Goal: Check status: Check status

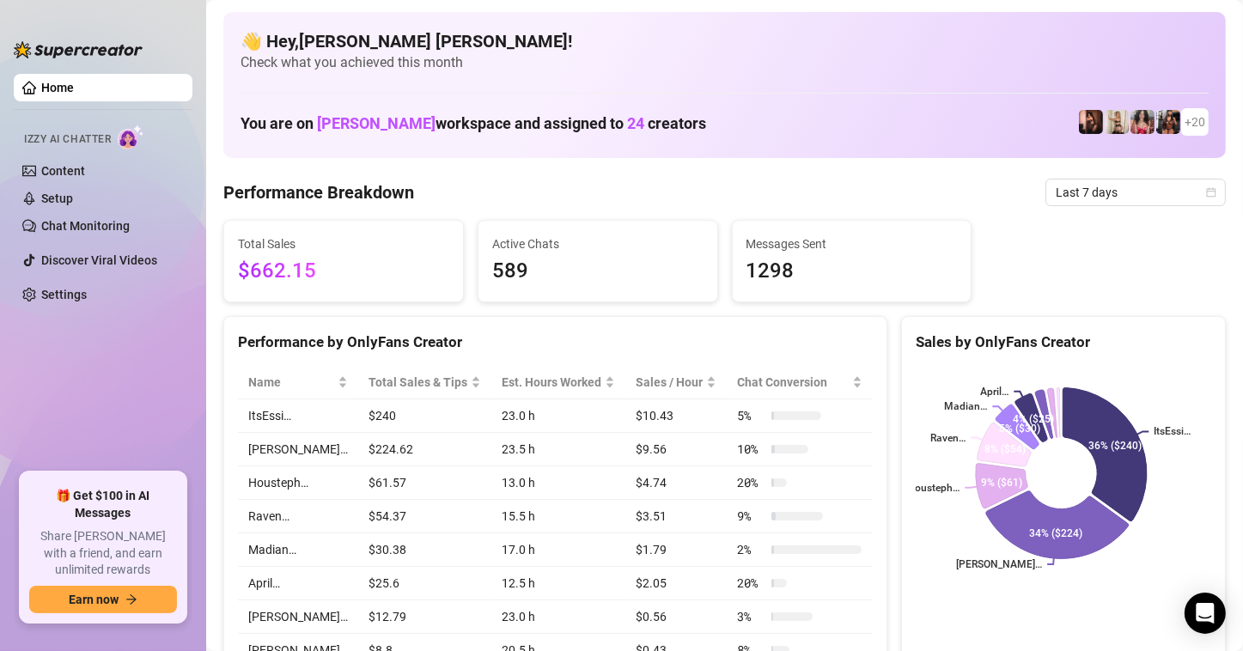
click at [544, 34] on h4 "👋 Hey, [PERSON_NAME] [PERSON_NAME] !" at bounding box center [725, 41] width 968 height 24
click at [1150, 184] on span "Last 7 days" at bounding box center [1136, 193] width 160 height 26
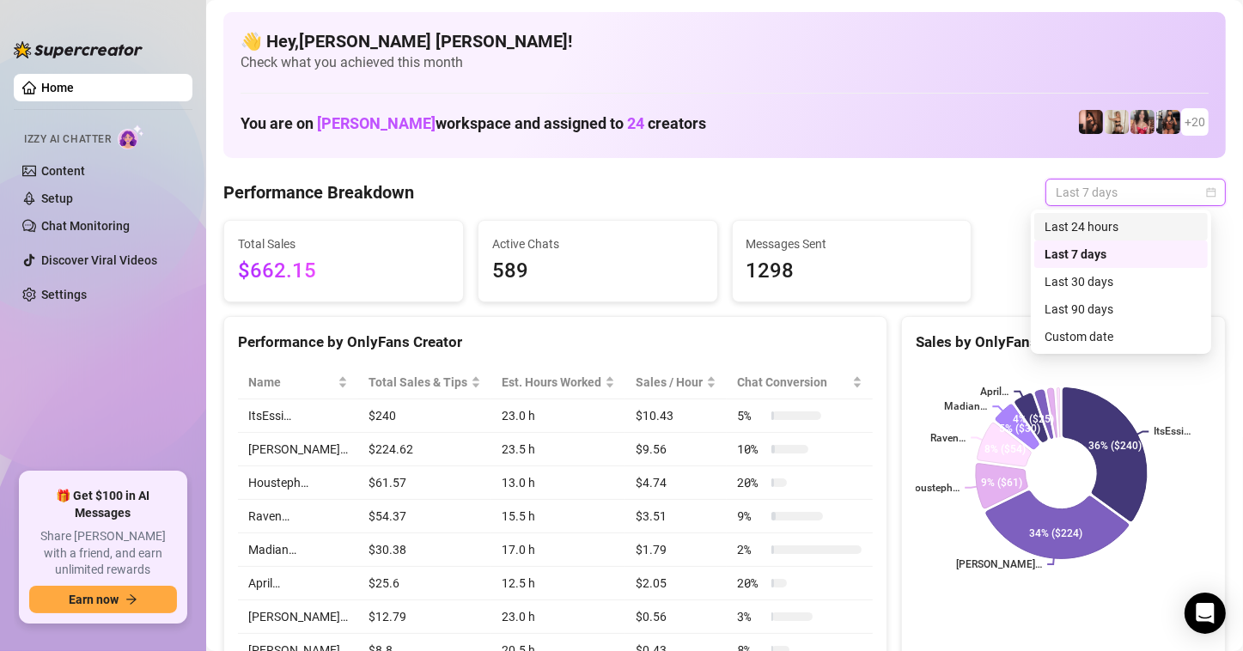
click at [1129, 215] on div "Last 24 hours" at bounding box center [1121, 226] width 174 height 27
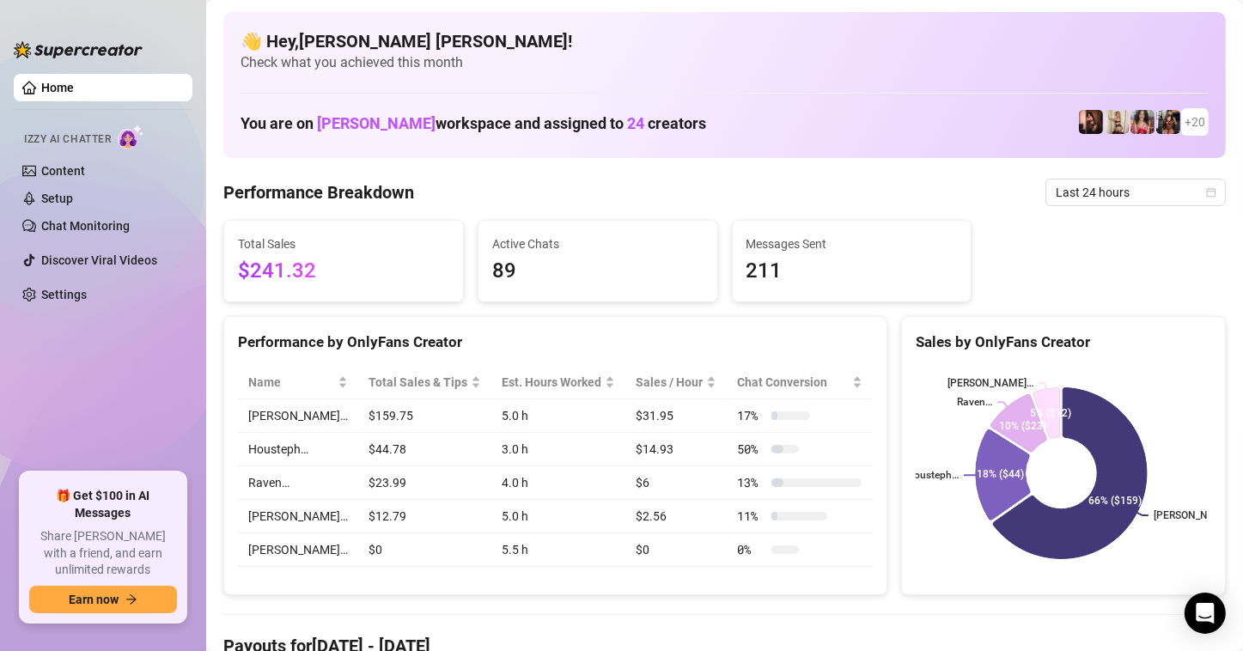
click at [896, 204] on div "Performance Breakdown Last 24 hours" at bounding box center [724, 192] width 1003 height 27
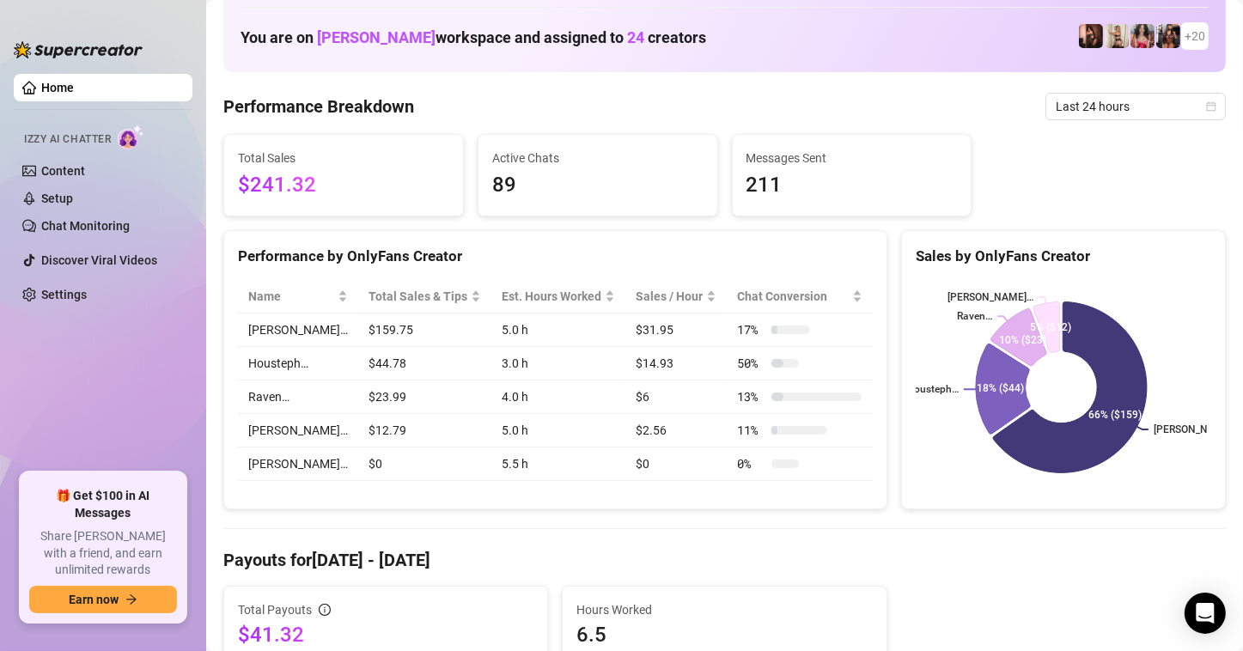
scroll to position [172, 0]
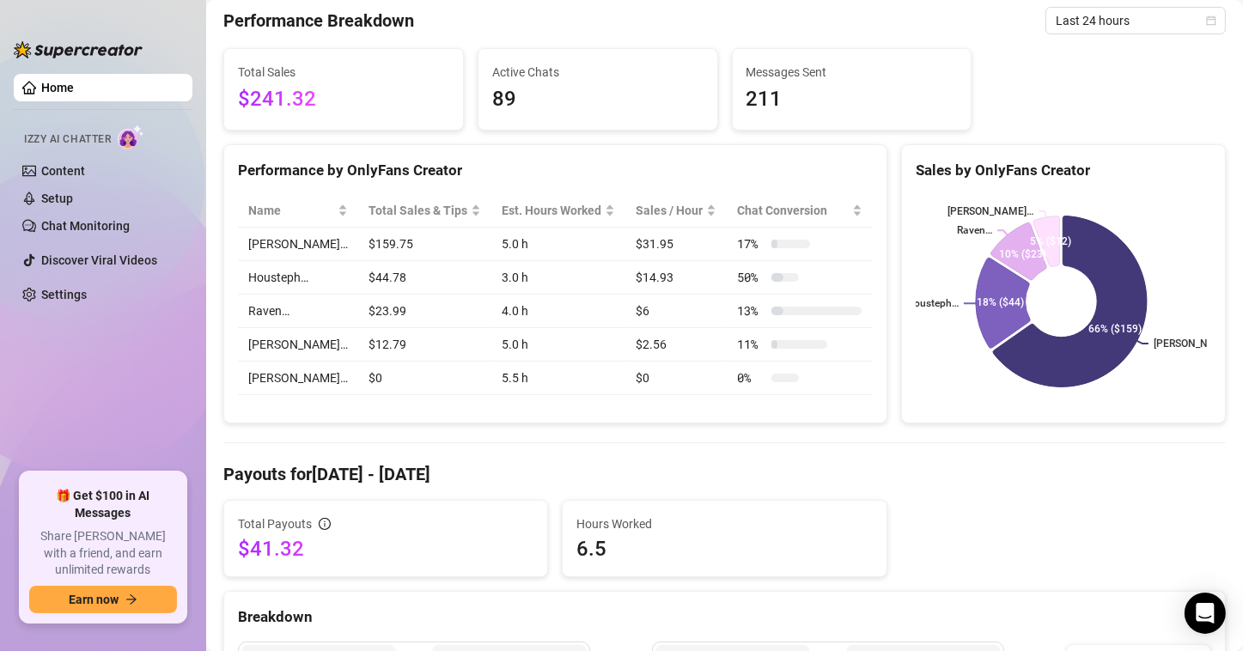
click at [713, 462] on h4 "Payouts for [DATE] - [DATE]" at bounding box center [724, 474] width 1003 height 24
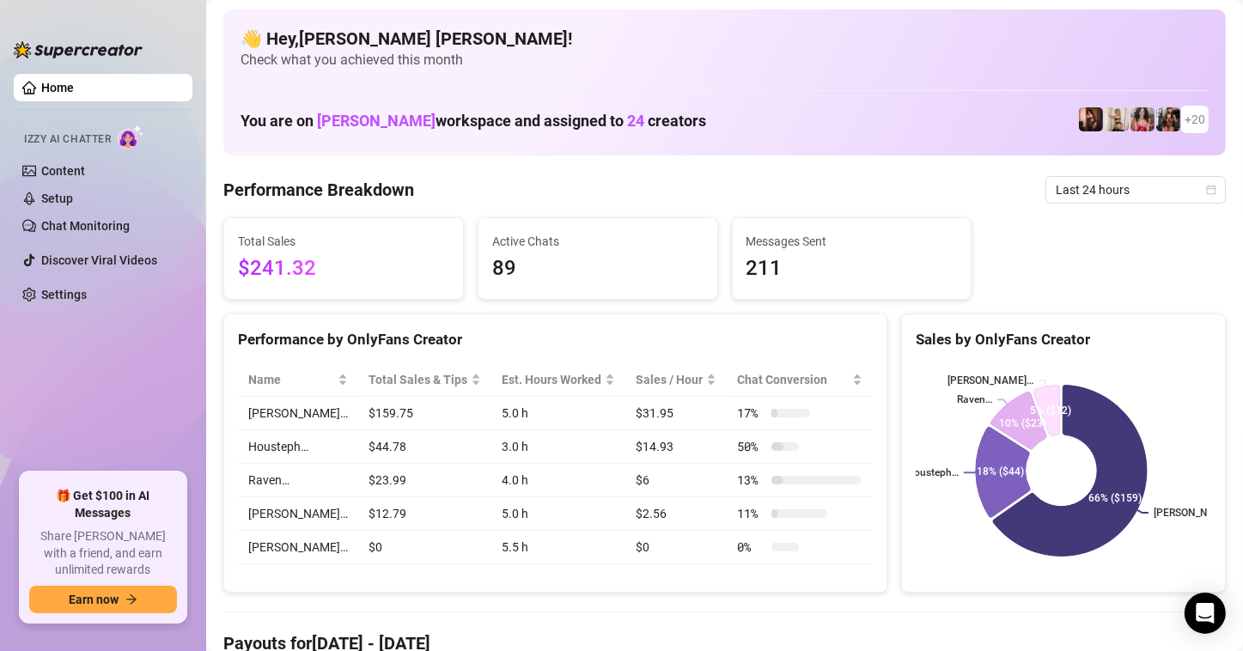
scroll to position [0, 0]
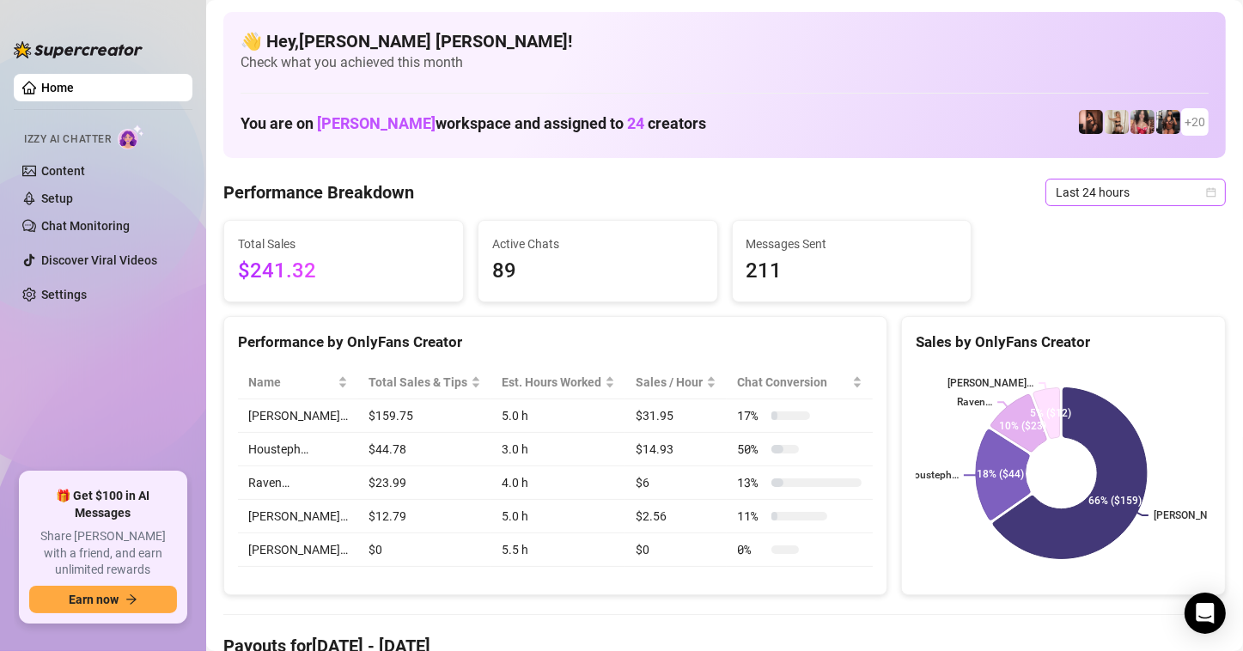
click at [1113, 182] on span "Last 24 hours" at bounding box center [1136, 193] width 160 height 26
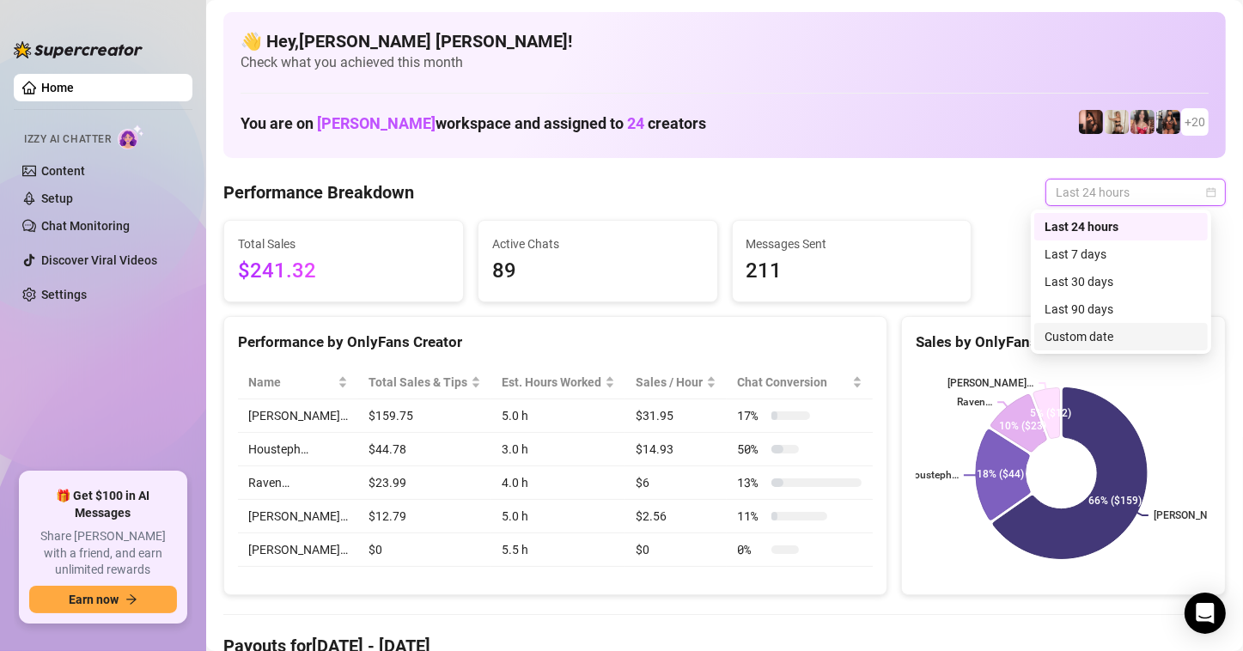
click at [1104, 335] on div "Custom date" at bounding box center [1121, 336] width 153 height 19
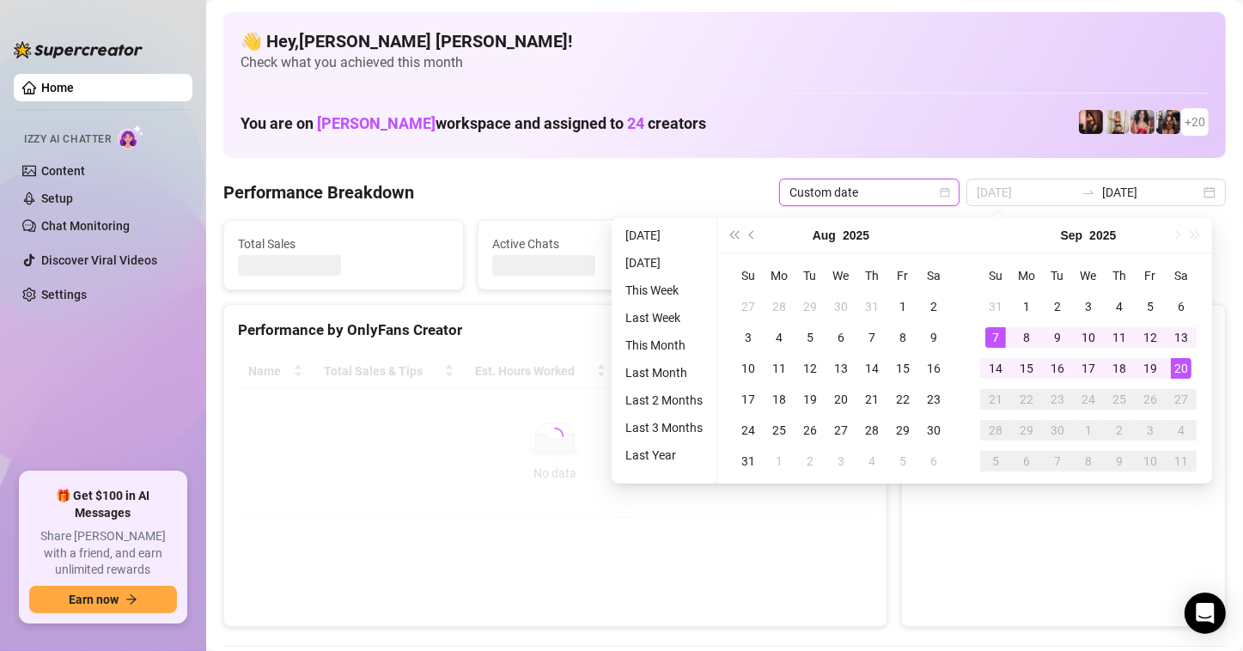
type input "[DATE]"
click at [998, 328] on div "7" at bounding box center [995, 337] width 21 height 21
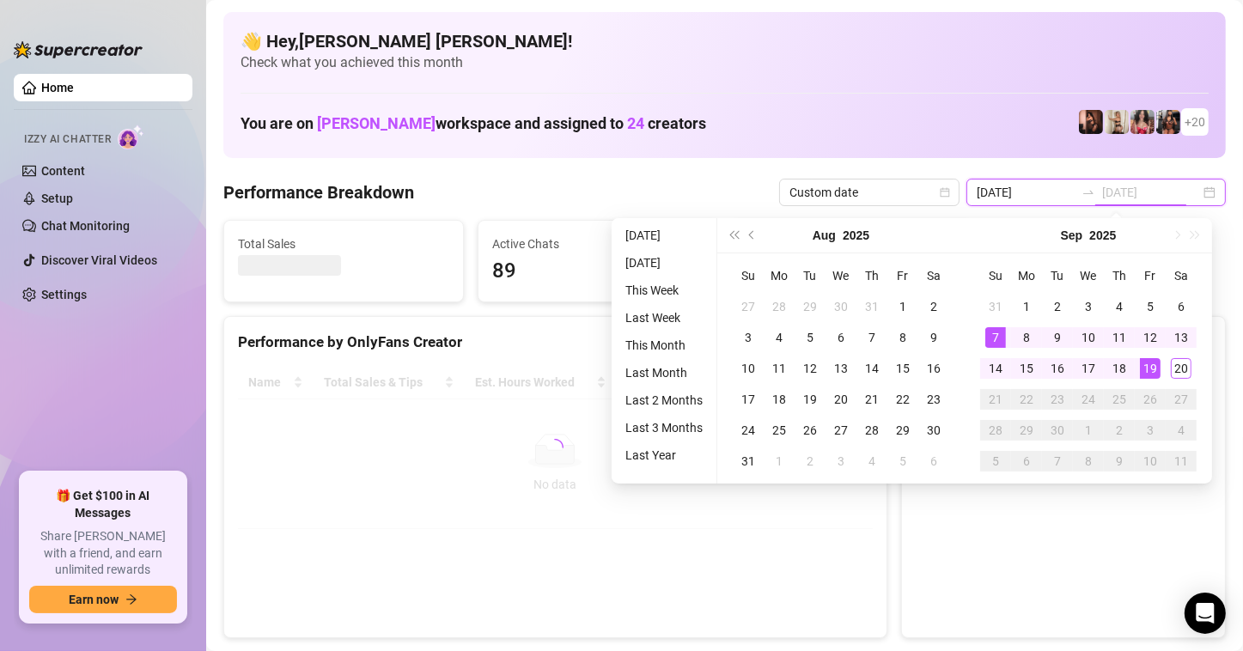
type input "[DATE]"
drag, startPoint x: 1185, startPoint y: 368, endPoint x: 637, endPoint y: 223, distance: 566.8
click at [1185, 368] on div "20" at bounding box center [1181, 368] width 21 height 21
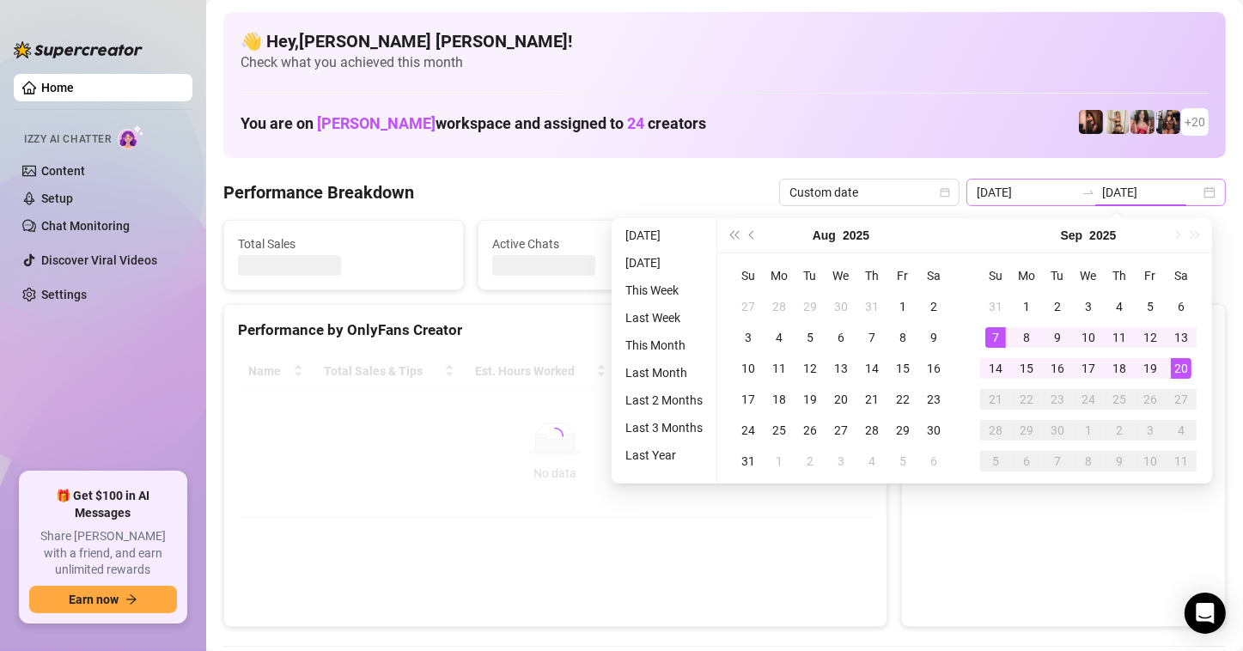
type input "[DATE]"
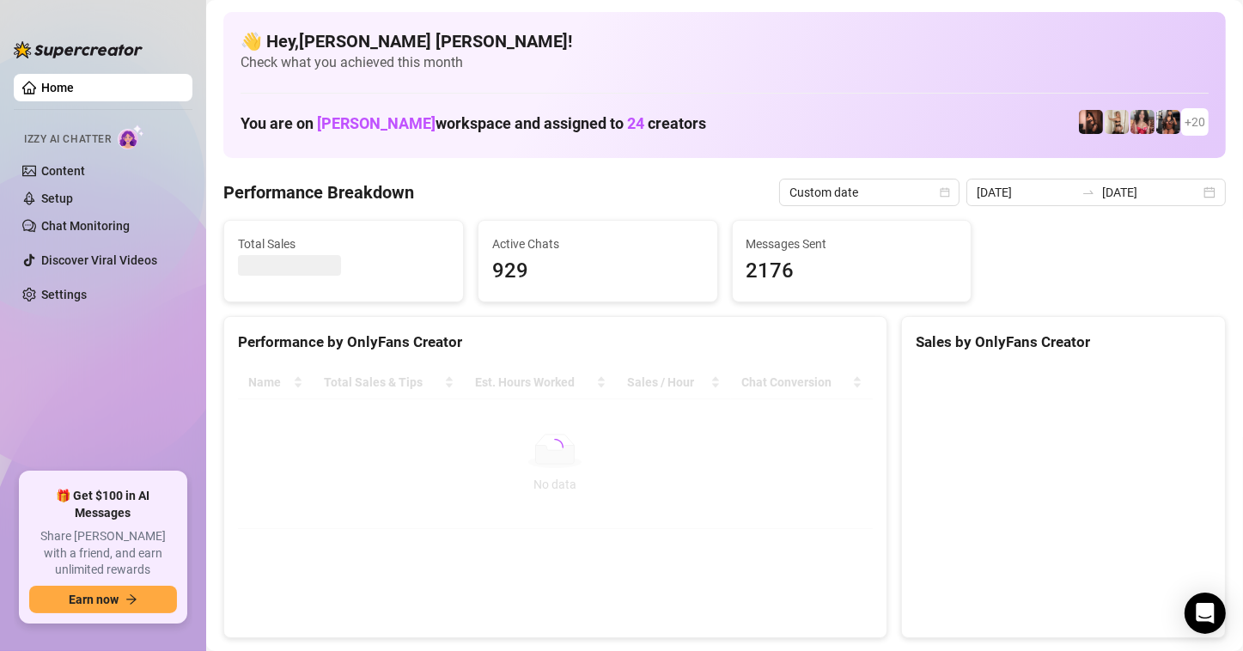
click at [747, 195] on div "Performance Breakdown Custom date [DATE] [DATE]" at bounding box center [724, 192] width 1003 height 27
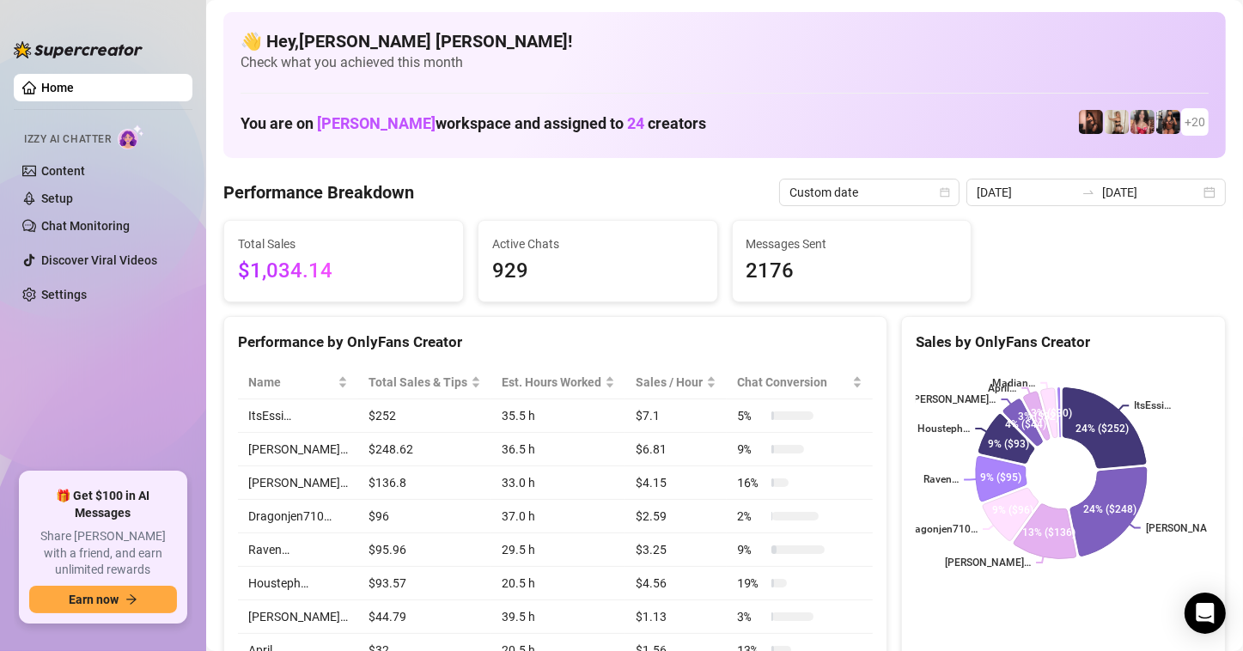
click at [1191, 189] on div "[DATE] [DATE]" at bounding box center [1096, 192] width 259 height 27
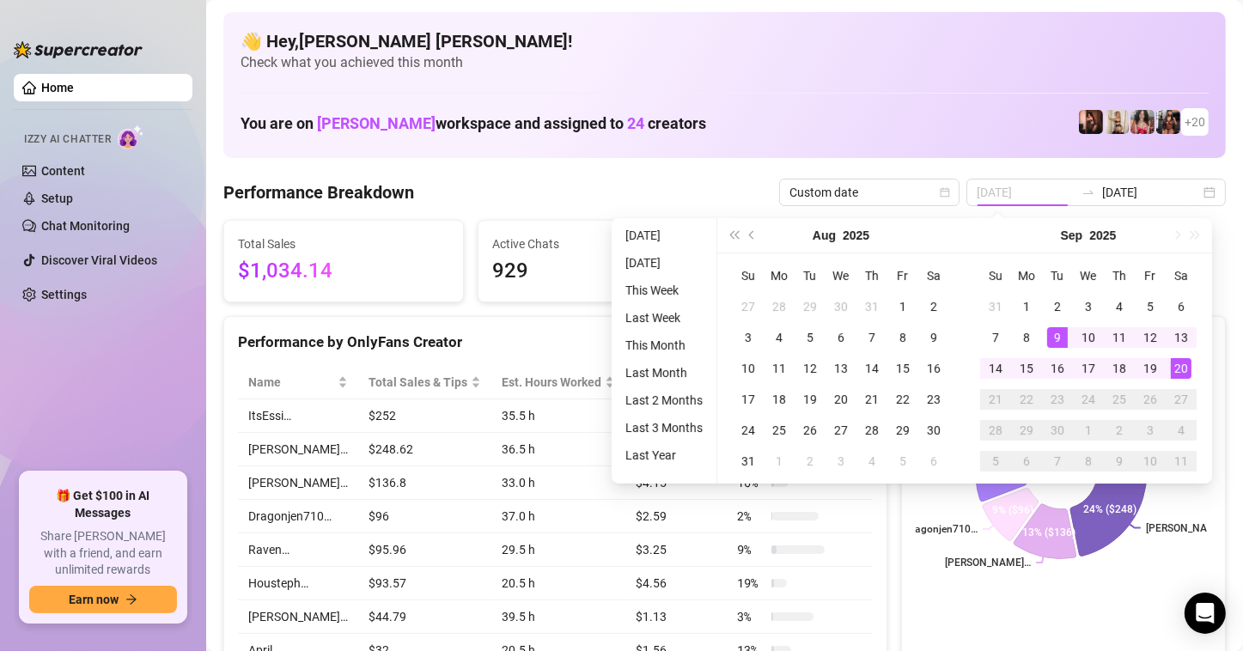
click at [1028, 299] on div "1" at bounding box center [1026, 306] width 21 height 21
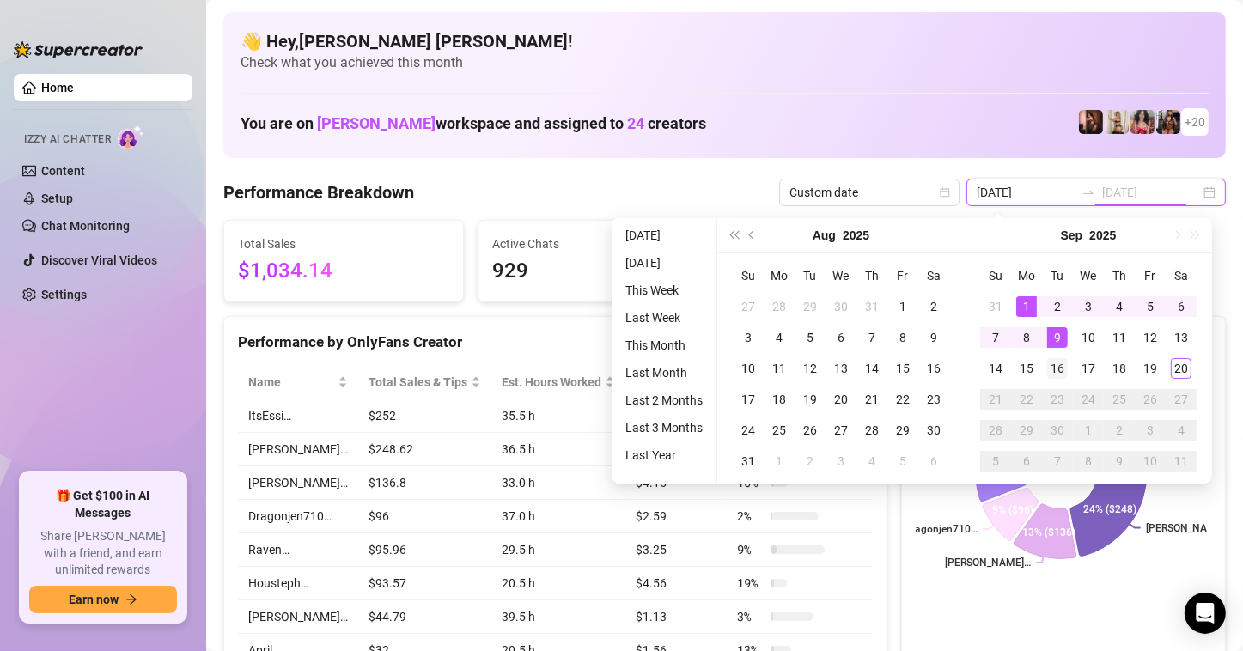
type input "[DATE]"
click at [1195, 192] on div "[DATE] [DATE]" at bounding box center [1096, 192] width 259 height 27
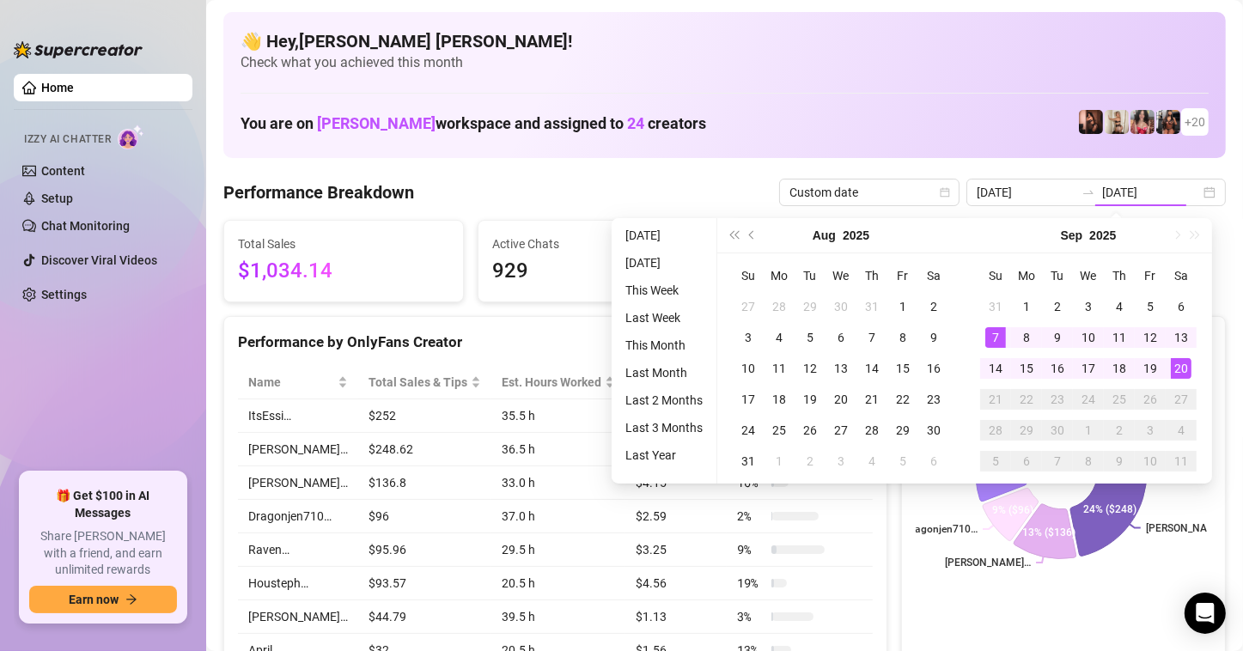
click at [1030, 302] on div "1" at bounding box center [1026, 306] width 21 height 21
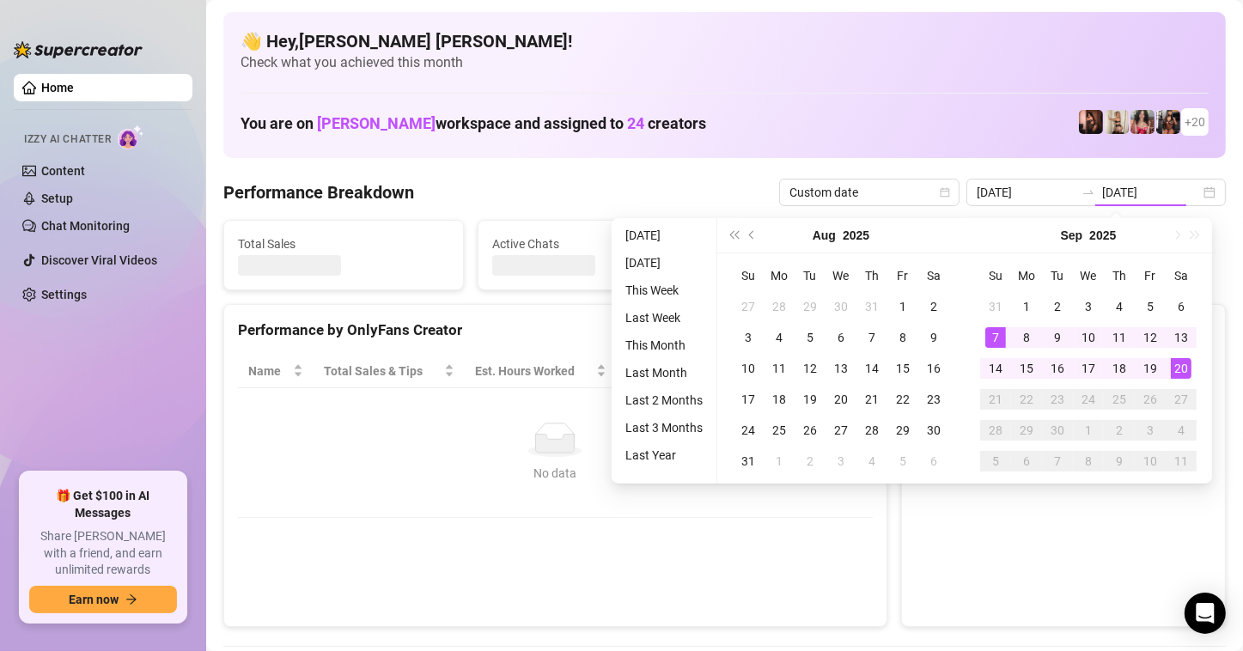
type input "[DATE]"
click at [1024, 305] on div "Sales by OnlyFans Creator" at bounding box center [1063, 323] width 323 height 37
type input "[DATE]"
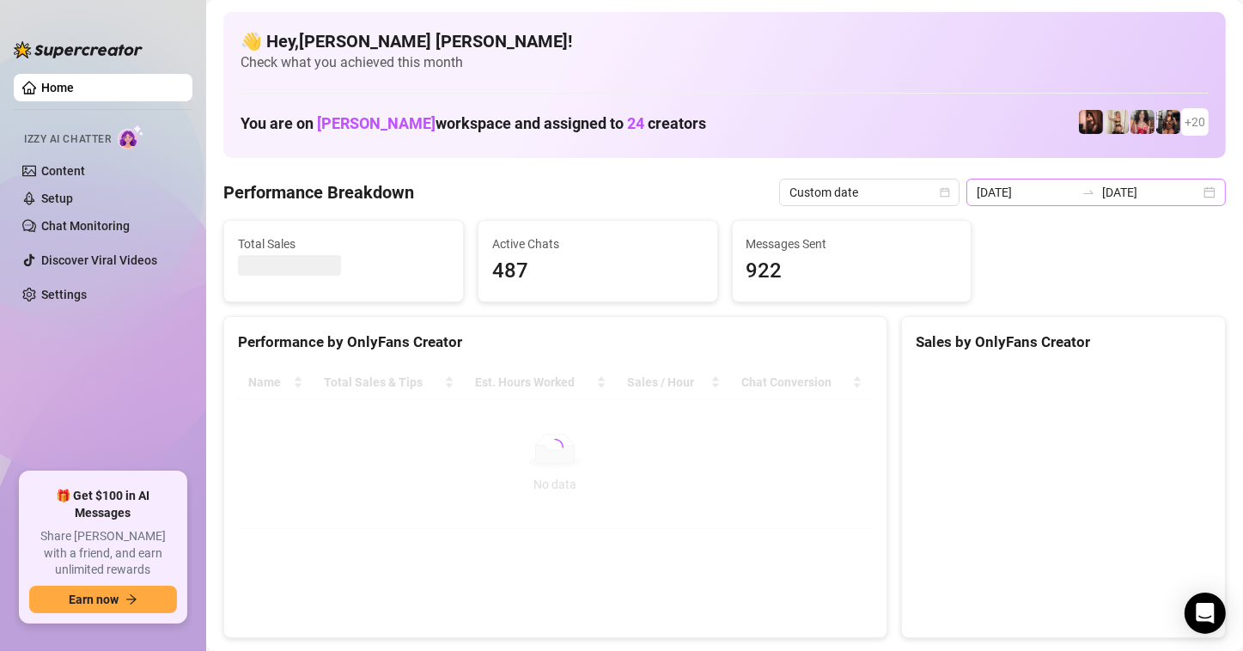
click at [1192, 189] on div "[DATE] [DATE]" at bounding box center [1096, 192] width 259 height 27
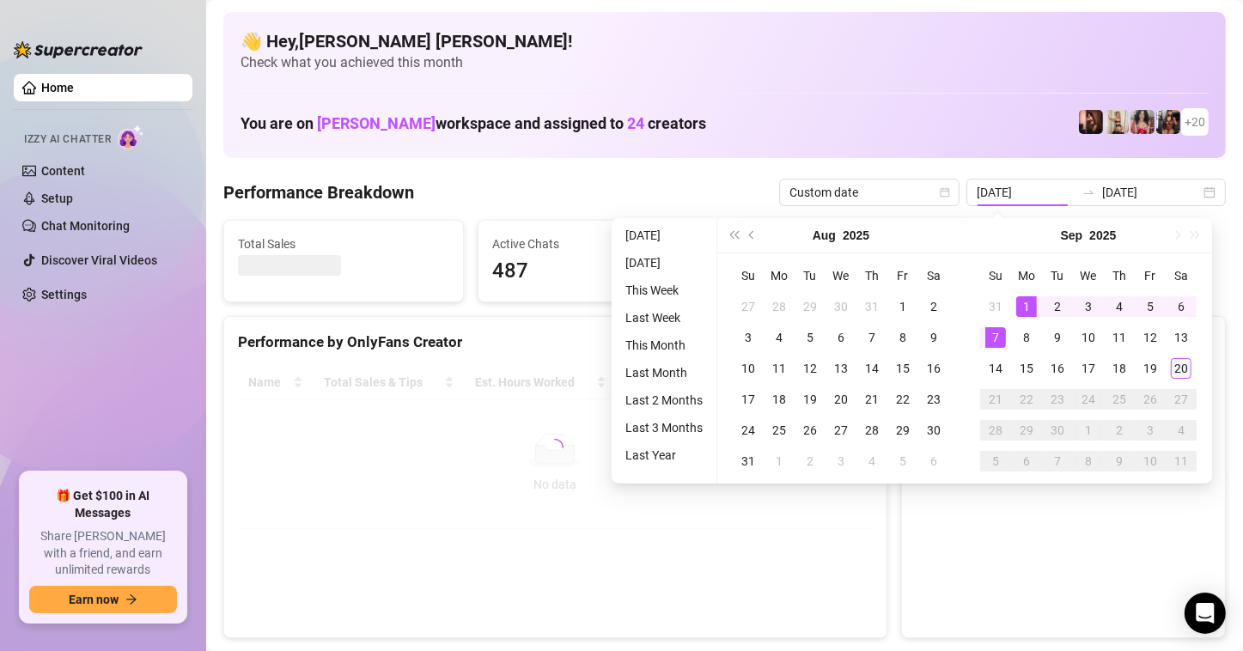
click at [1183, 357] on td "20" at bounding box center [1181, 368] width 31 height 31
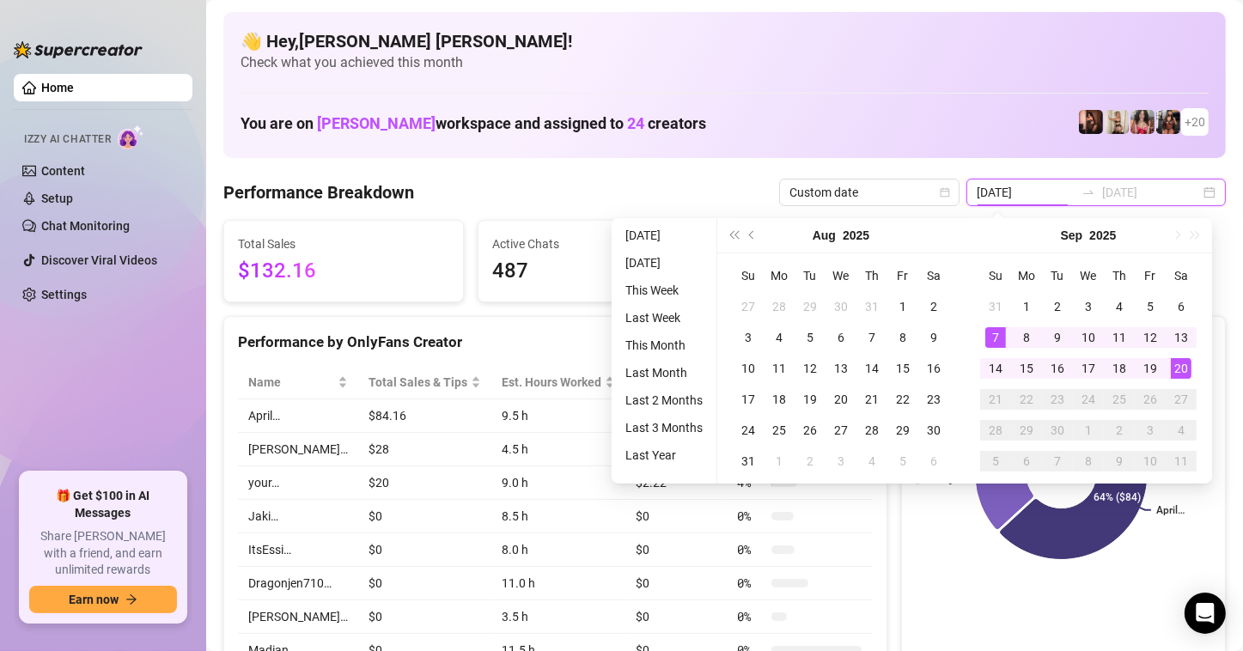
type input "[DATE]"
click at [1027, 299] on div "1" at bounding box center [1026, 306] width 21 height 21
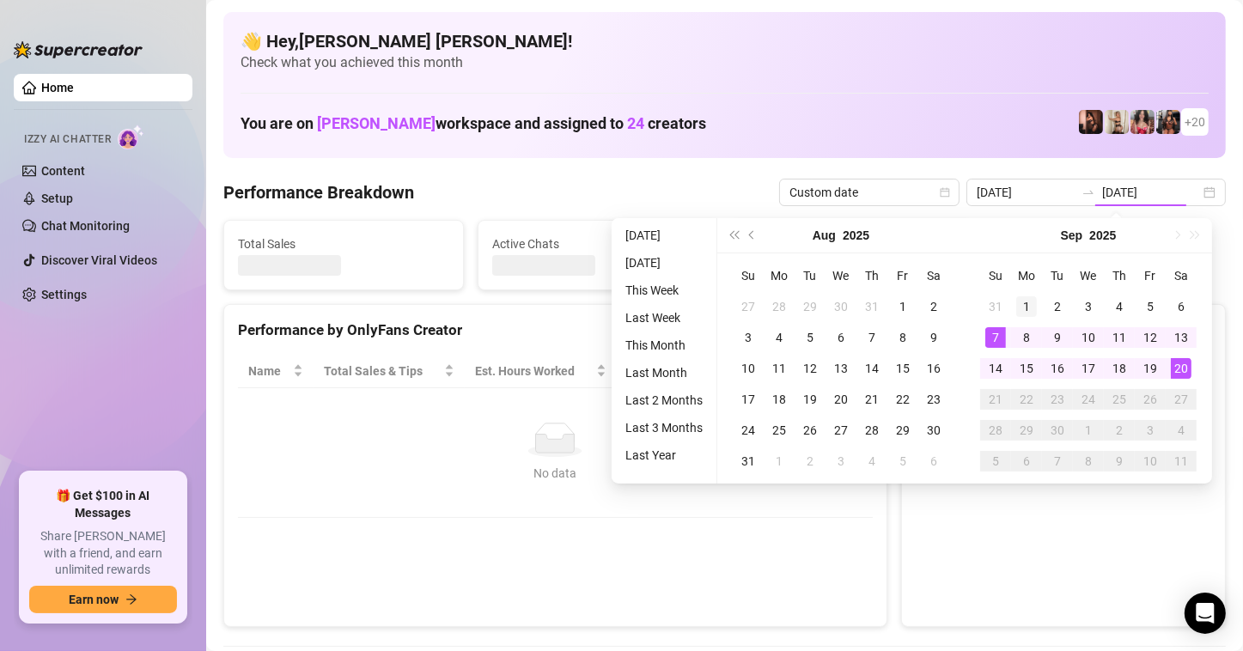
type input "[DATE]"
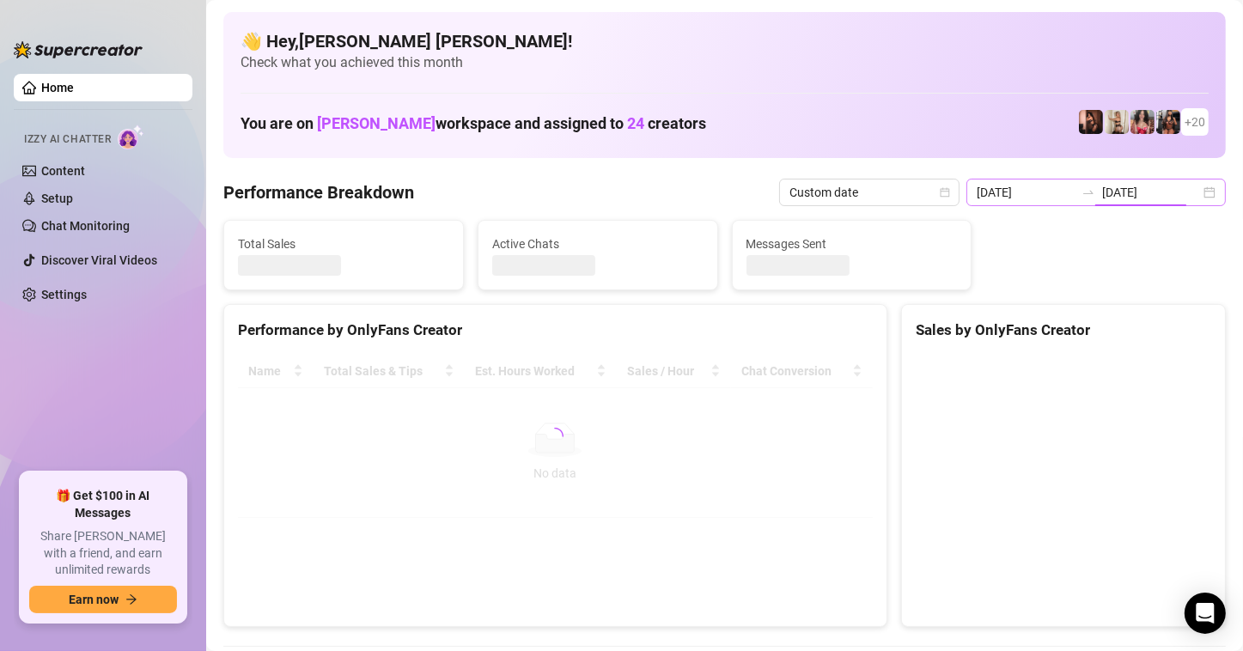
click at [1198, 190] on div "[DATE] [DATE]" at bounding box center [1096, 192] width 259 height 27
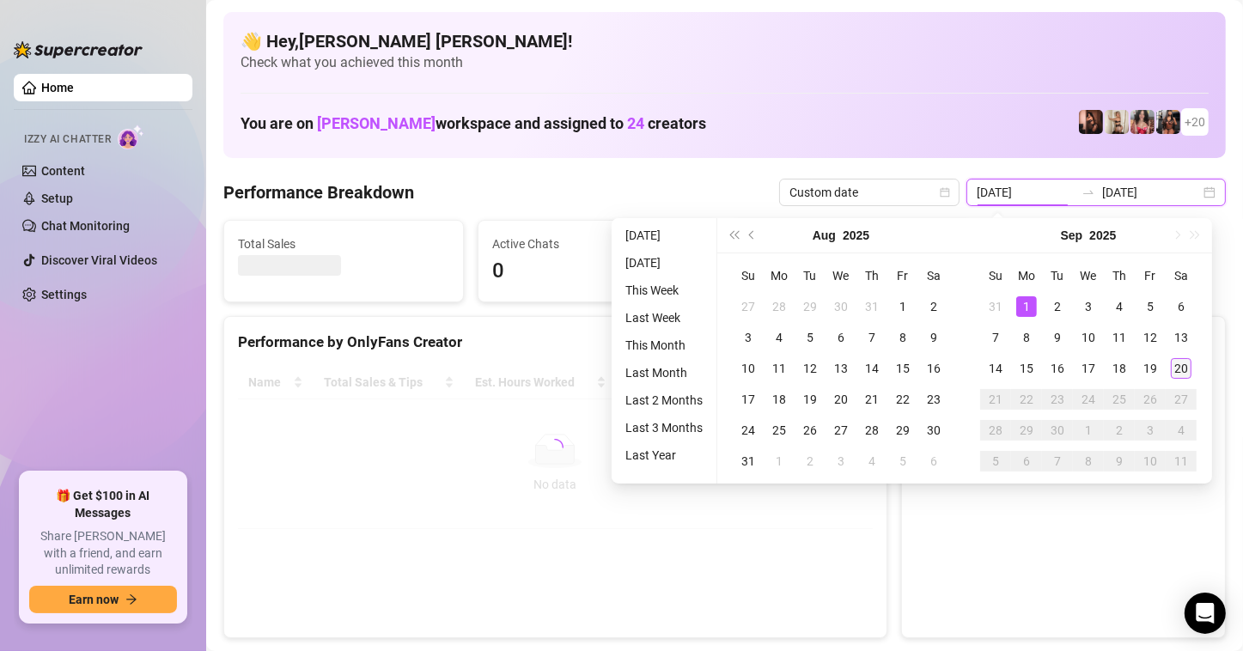
type input "[DATE]"
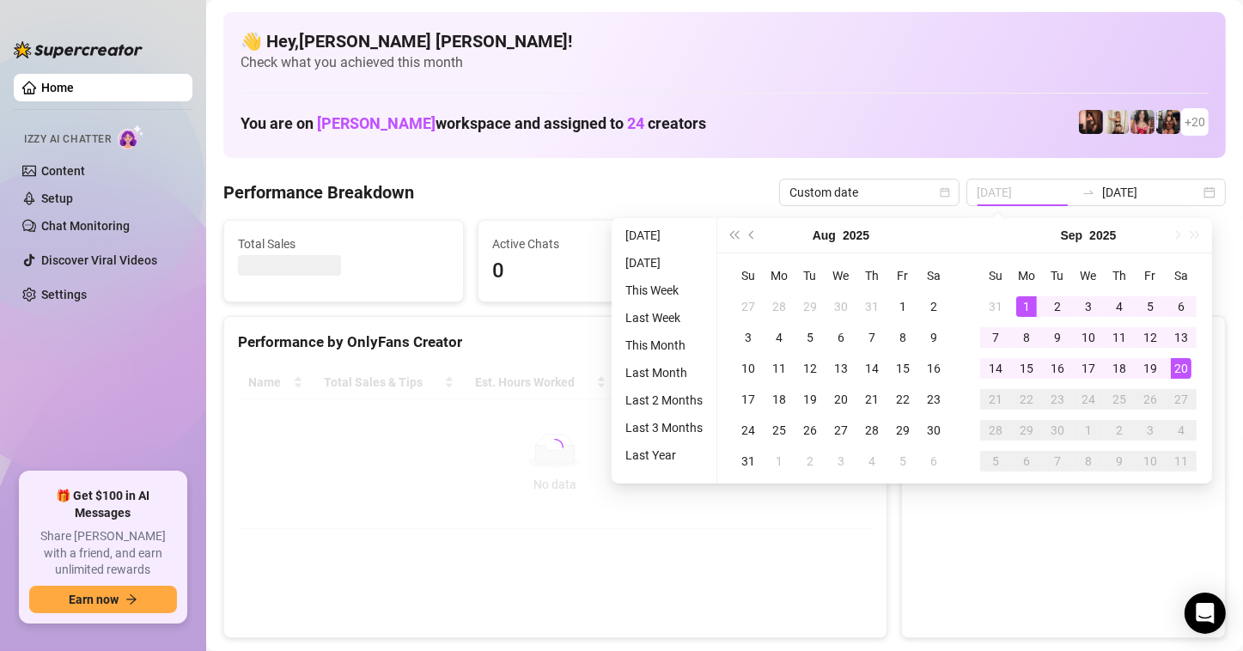
click at [1182, 368] on div "20" at bounding box center [1181, 368] width 21 height 21
type input "[DATE]"
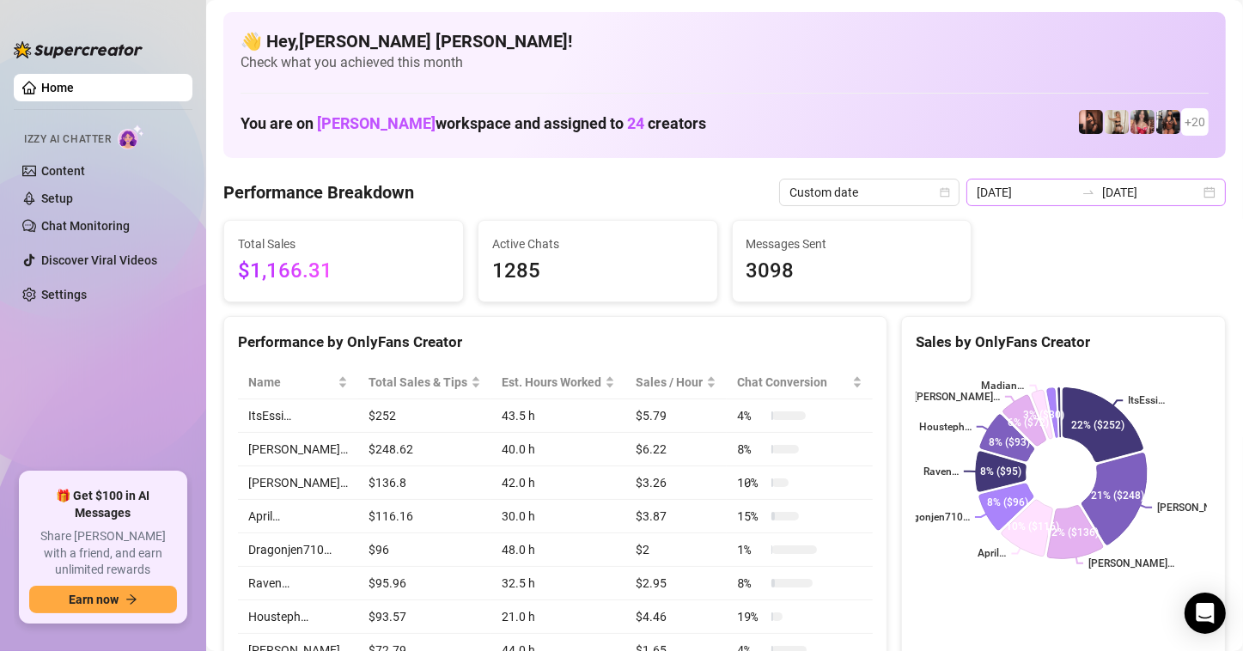
click at [1195, 187] on div "[DATE] [DATE]" at bounding box center [1096, 192] width 259 height 27
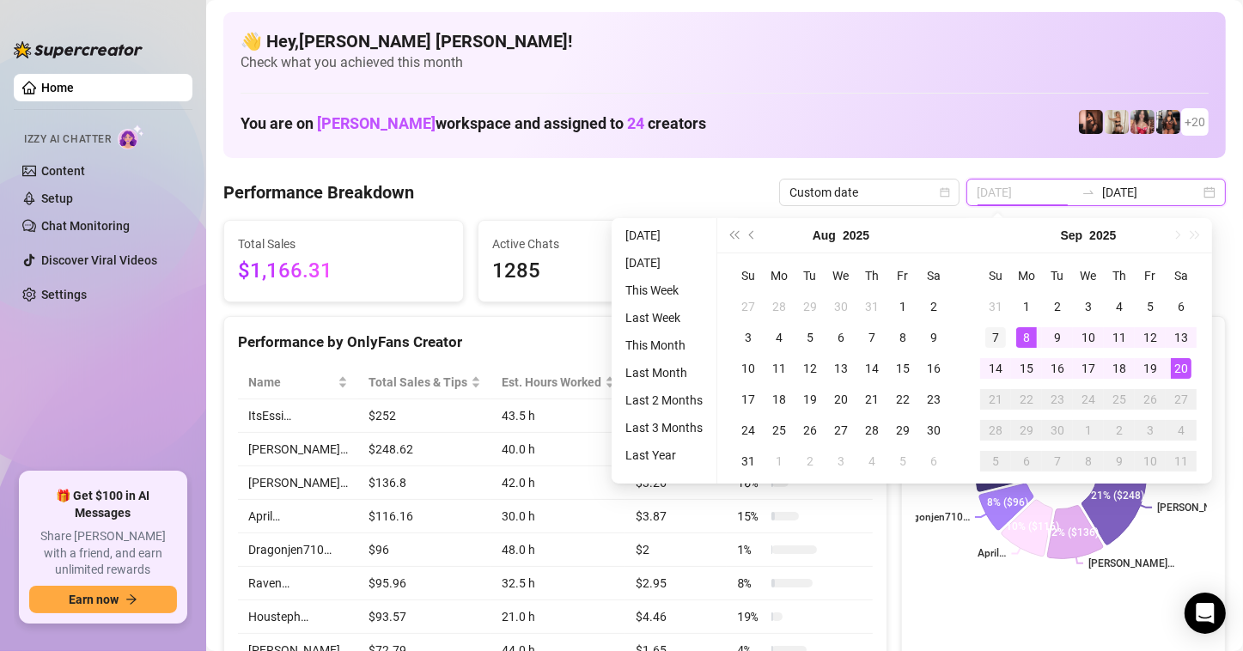
type input "[DATE]"
click at [996, 336] on div "7" at bounding box center [995, 337] width 21 height 21
type input "[DATE]"
click at [841, 550] on td "1 %" at bounding box center [799, 551] width 145 height 34
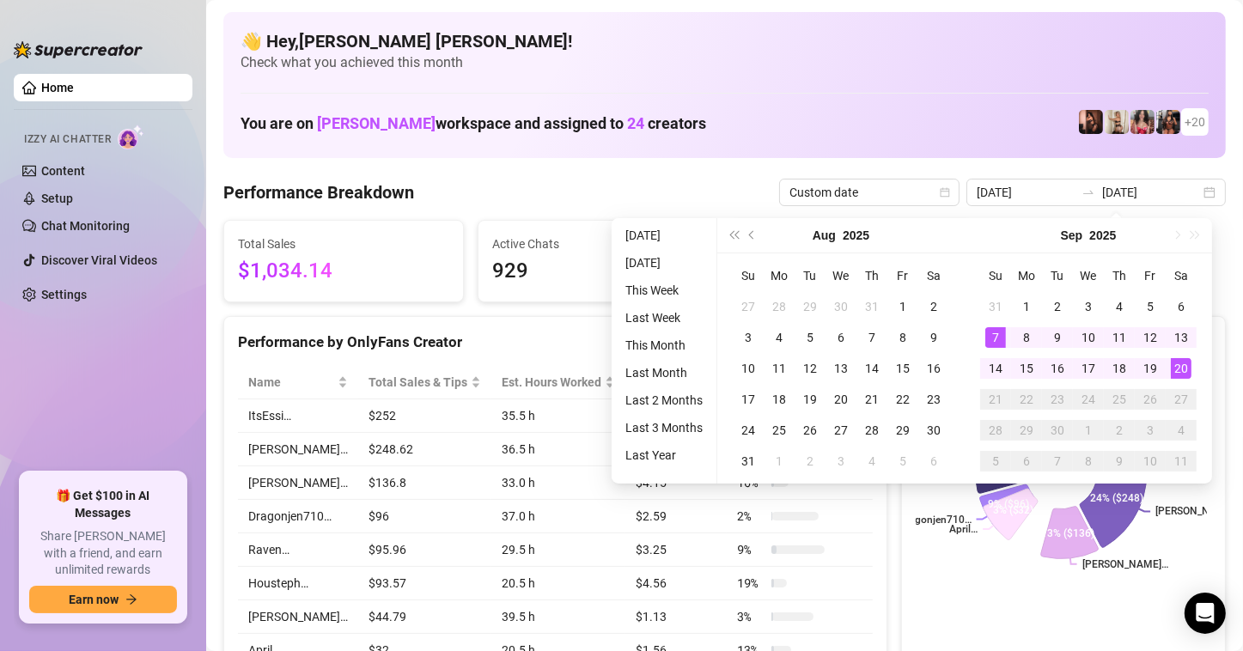
type input "[DATE]"
